Goal: Consume media (video, audio)

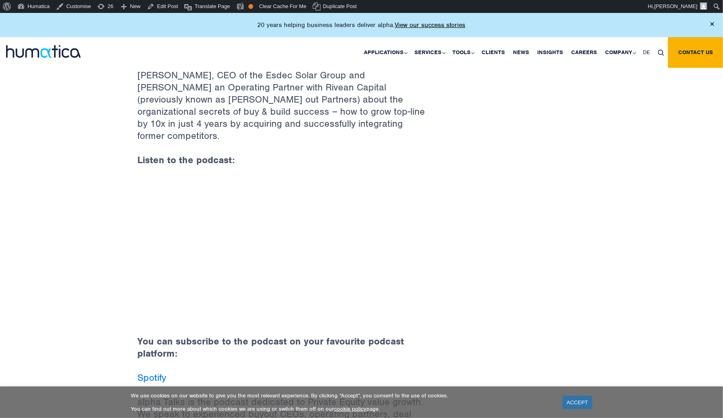
scroll to position [404, 0]
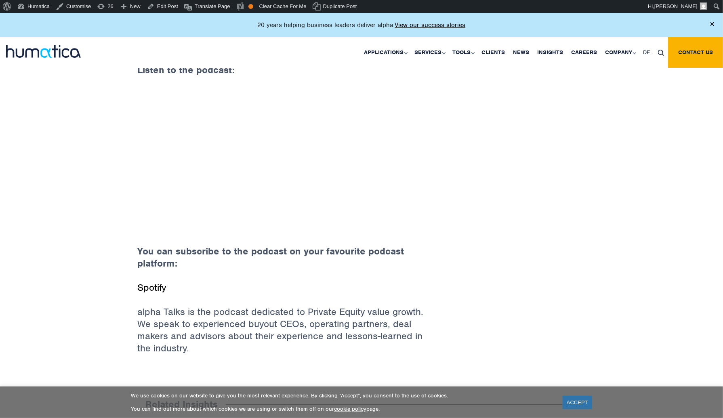
click at [160, 282] on link "Spotify" at bounding box center [151, 288] width 29 height 12
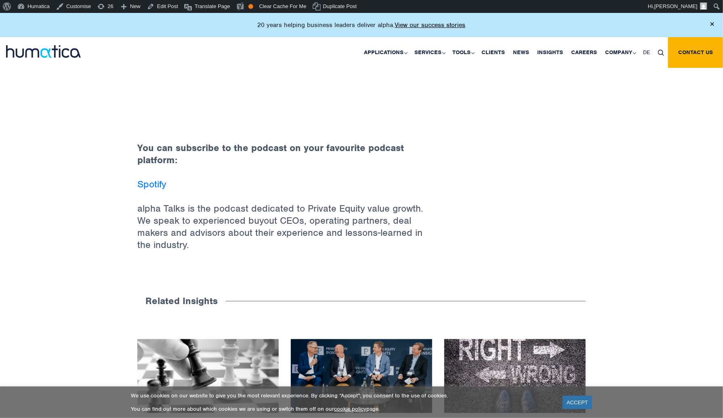
scroll to position [525, 0]
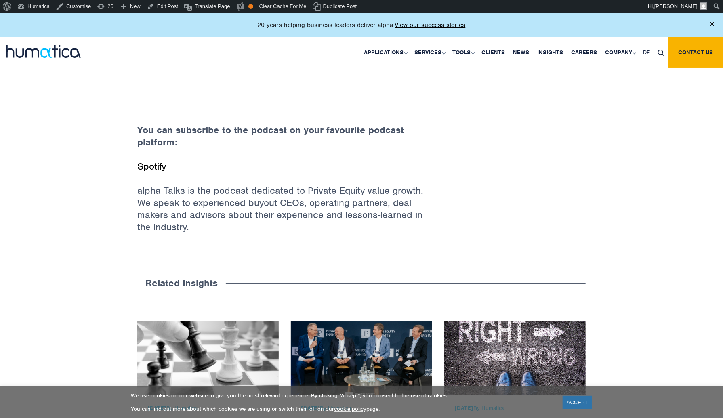
click at [146, 160] on link "Spotify" at bounding box center [151, 166] width 29 height 12
